Goal: Navigation & Orientation: Find specific page/section

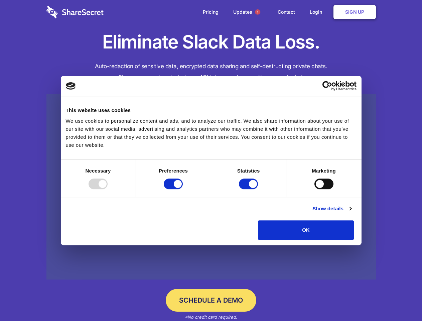
click at [108, 189] on div at bounding box center [98, 184] width 19 height 11
click at [183, 189] on input "Preferences" at bounding box center [173, 184] width 19 height 11
checkbox input "false"
click at [249, 189] on input "Statistics" at bounding box center [248, 184] width 19 height 11
checkbox input "false"
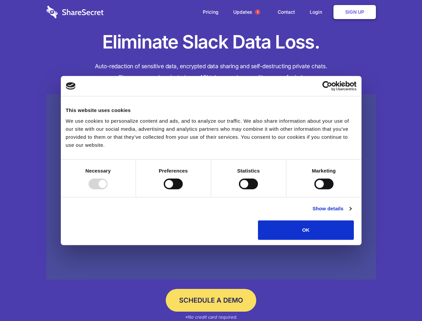
click at [315, 189] on input "Marketing" at bounding box center [324, 184] width 19 height 11
checkbox input "true"
click at [351, 213] on link "Show details" at bounding box center [332, 209] width 39 height 8
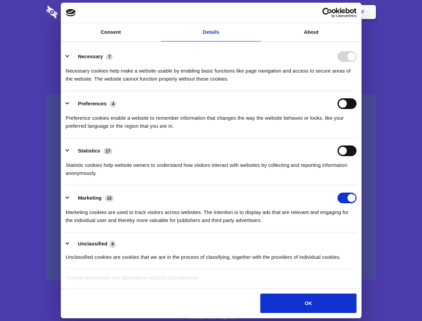
click at [360, 242] on ul "Necessary 7 Necessary cookies help make a website usable by enabling basic func…" at bounding box center [211, 156] width 297 height 225
click at [257, 12] on span "1" at bounding box center [257, 11] width 5 height 5
